Goal: Communication & Community: Connect with others

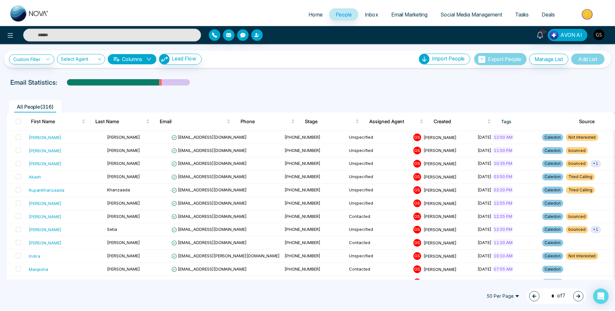
scroll to position [355, 0]
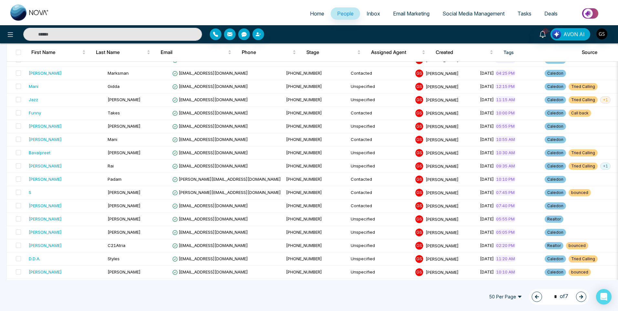
click at [378, 14] on span "Inbox" at bounding box center [374, 13] width 14 height 6
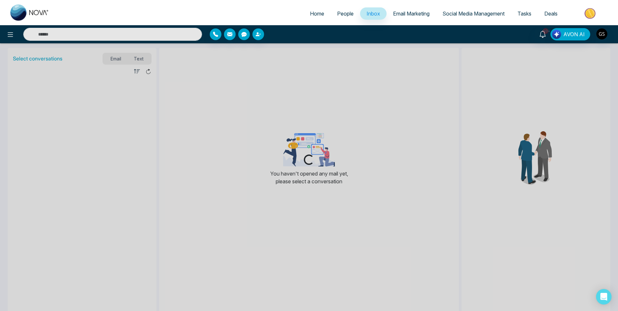
click at [348, 12] on span "People" at bounding box center [345, 13] width 16 height 6
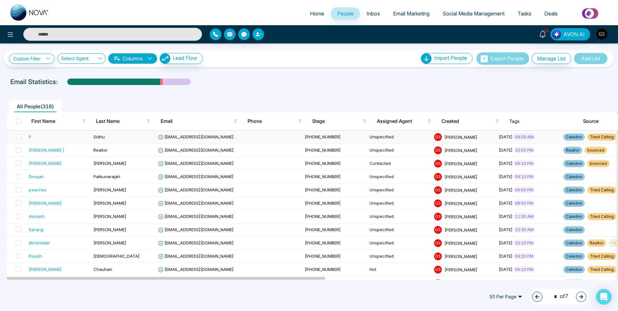
click at [187, 138] on span "[EMAIL_ADDRESS][DOMAIN_NAME]" at bounding box center [196, 136] width 76 height 5
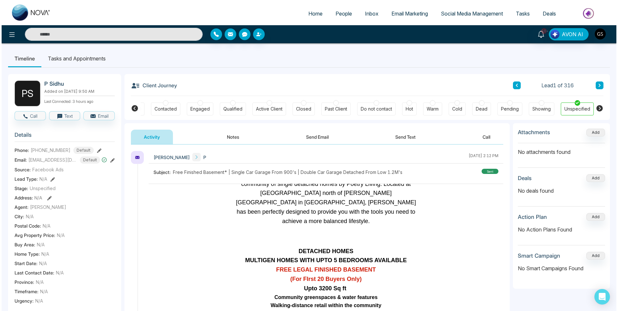
scroll to position [453, 0]
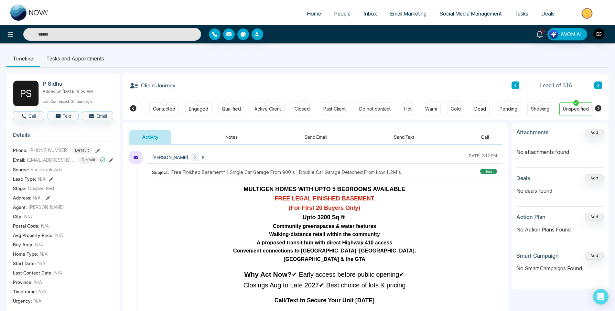
click at [308, 135] on button "Send Email" at bounding box center [316, 137] width 48 height 15
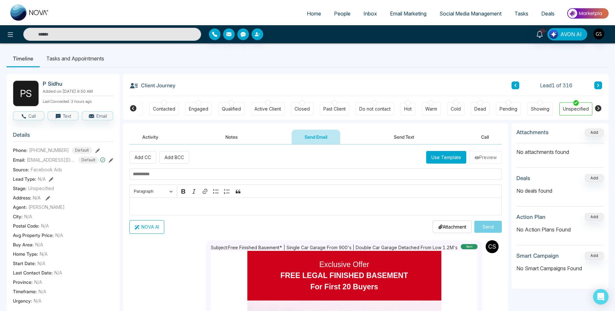
click at [346, 17] on link "People" at bounding box center [341, 13] width 29 height 12
